Goal: Use online tool/utility

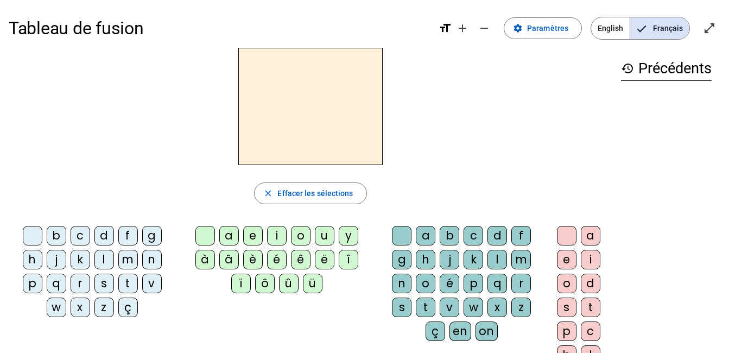
click at [429, 161] on div at bounding box center [310, 106] width 603 height 117
click at [104, 259] on div "l" at bounding box center [104, 260] width 20 height 20
click at [229, 236] on div "a" at bounding box center [229, 236] width 20 height 20
click at [204, 237] on div at bounding box center [205, 236] width 20 height 20
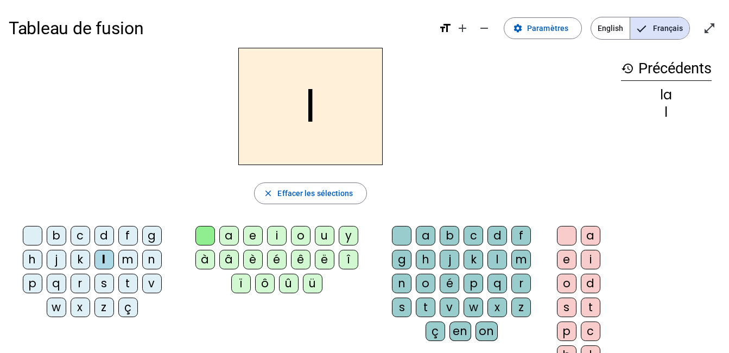
click at [255, 235] on div "e" at bounding box center [253, 236] width 20 height 20
click at [204, 238] on div at bounding box center [205, 236] width 20 height 20
click at [252, 235] on div "e" at bounding box center [253, 236] width 20 height 20
click at [287, 282] on div "û" at bounding box center [289, 284] width 20 height 20
click at [203, 239] on div at bounding box center [205, 236] width 20 height 20
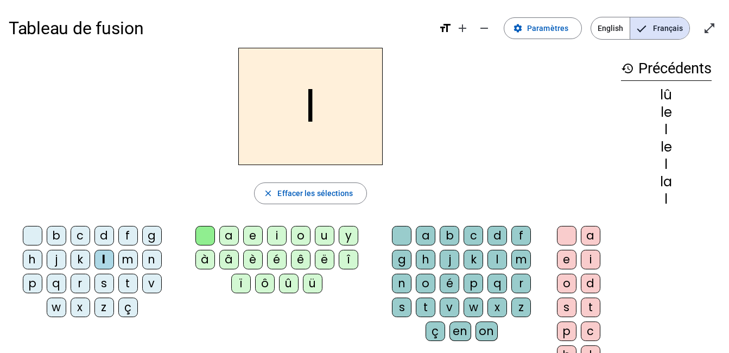
click at [279, 285] on div "û" at bounding box center [289, 284] width 20 height 20
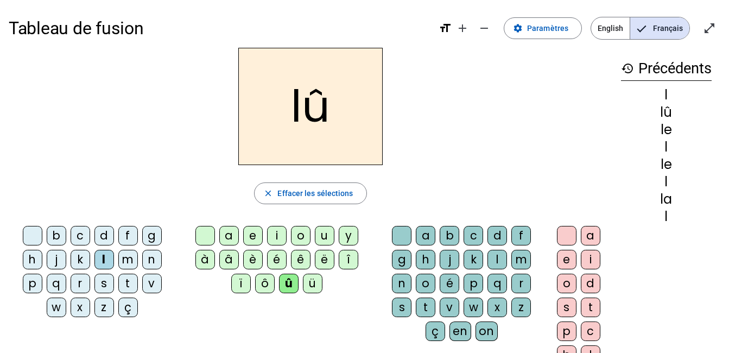
click at [326, 233] on div "u" at bounding box center [325, 236] width 20 height 20
click at [316, 129] on h2 "lu" at bounding box center [310, 106] width 144 height 117
click at [128, 284] on div "t" at bounding box center [128, 284] width 20 height 20
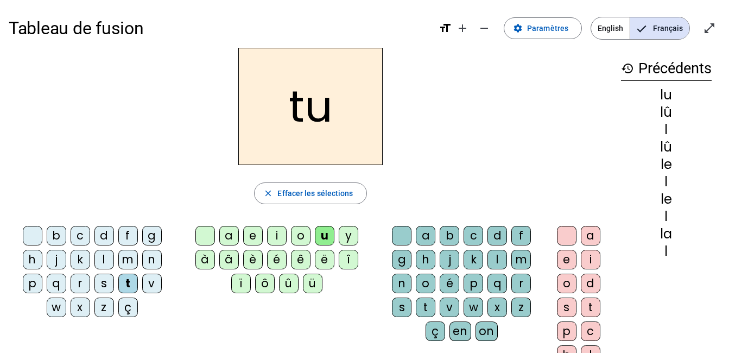
click at [207, 233] on div at bounding box center [205, 236] width 20 height 20
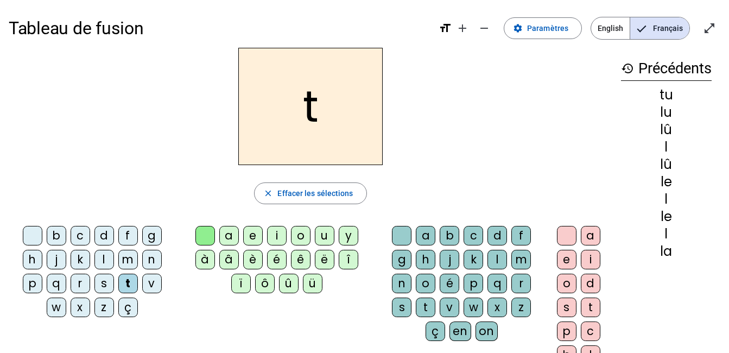
click at [207, 239] on div at bounding box center [205, 236] width 20 height 20
click at [317, 243] on div "u" at bounding box center [325, 236] width 20 height 20
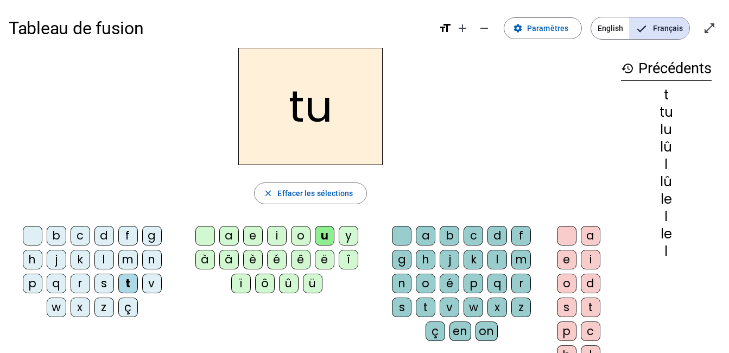
click at [317, 236] on div "u" at bounding box center [325, 236] width 20 height 20
click at [59, 239] on div "b" at bounding box center [57, 236] width 20 height 20
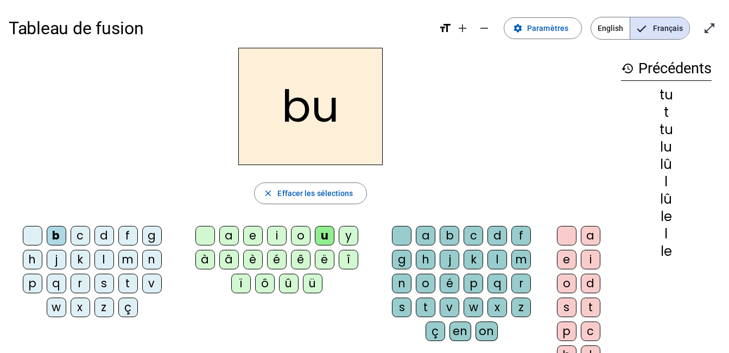
click at [62, 239] on div "b" at bounding box center [57, 236] width 20 height 20
click at [103, 236] on div "d" at bounding box center [104, 236] width 20 height 20
click at [250, 235] on div "e" at bounding box center [253, 236] width 20 height 20
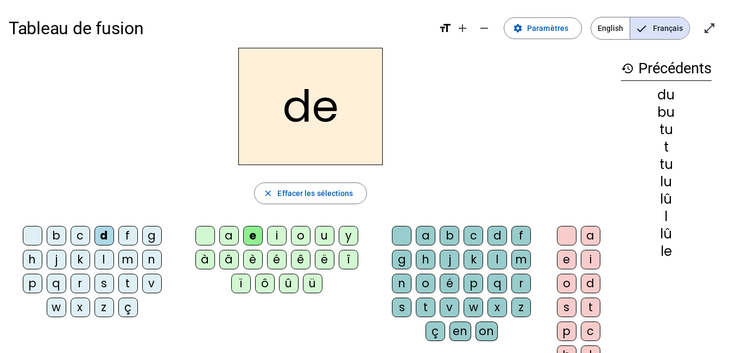
click at [424, 306] on div "t" at bounding box center [426, 307] width 20 height 20
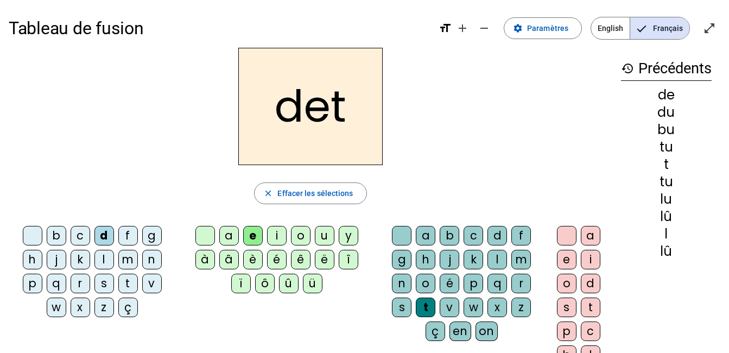
click at [397, 236] on div at bounding box center [402, 236] width 20 height 20
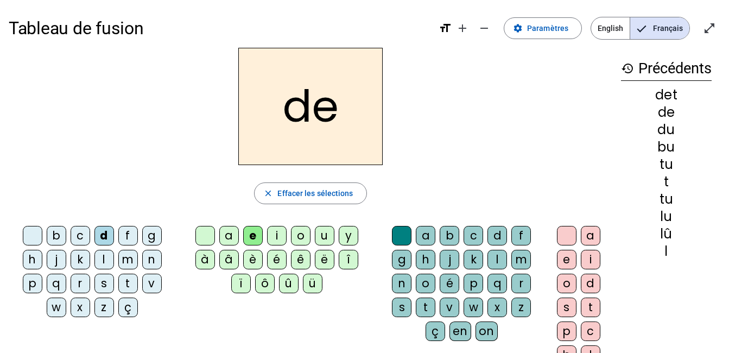
click at [128, 284] on div "t" at bounding box center [128, 284] width 20 height 20
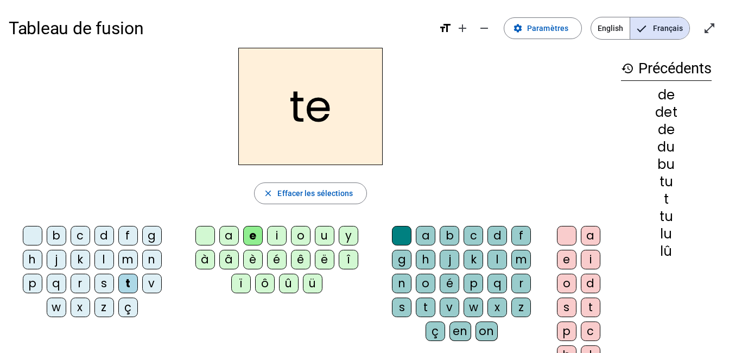
click at [206, 235] on div at bounding box center [205, 236] width 20 height 20
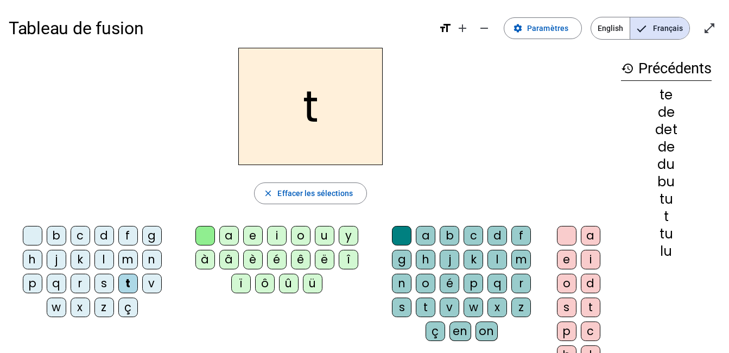
click at [230, 241] on div "a" at bounding box center [229, 236] width 20 height 20
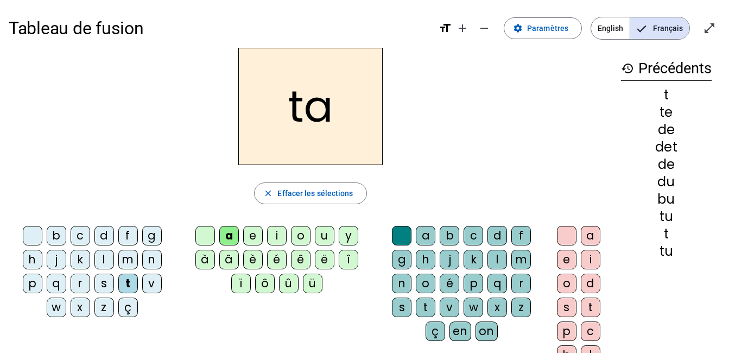
click at [250, 229] on div "e" at bounding box center [253, 236] width 20 height 20
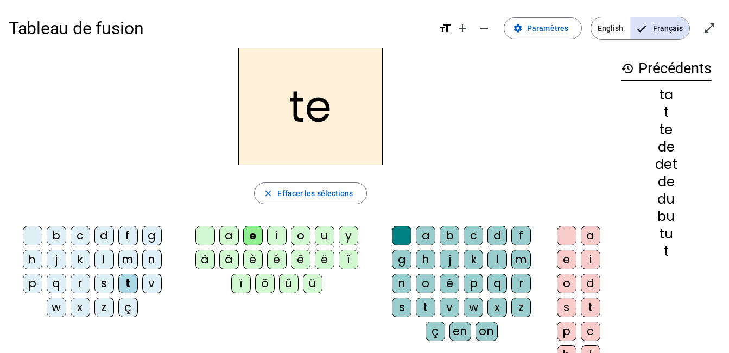
click at [229, 236] on div "a" at bounding box center [229, 236] width 20 height 20
